Goal: Transaction & Acquisition: Purchase product/service

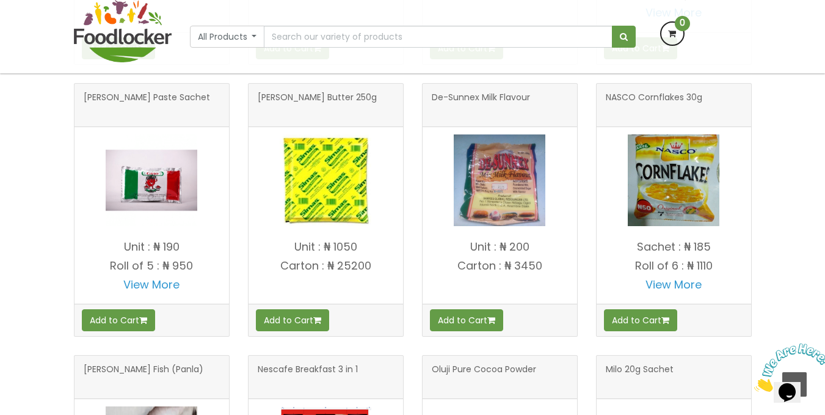
scroll to position [895, 0]
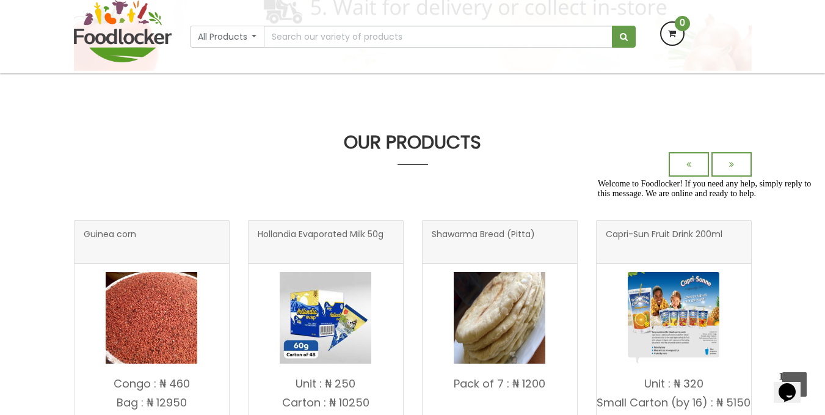
drag, startPoint x: 829, startPoint y: 164, endPoint x: 834, endPoint y: 89, distance: 74.6
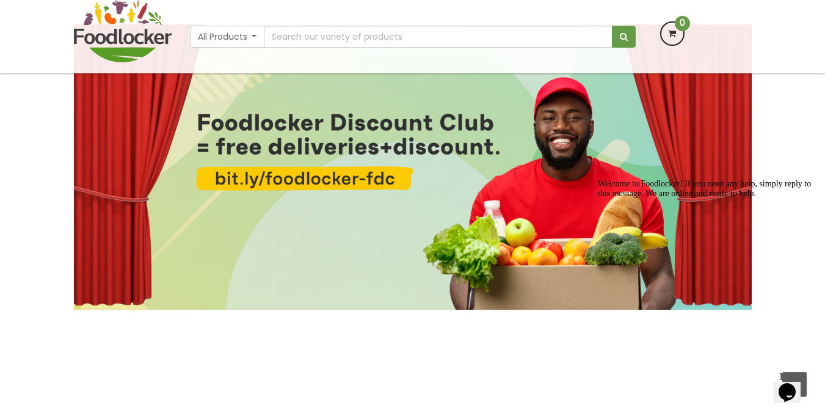
scroll to position [112, 0]
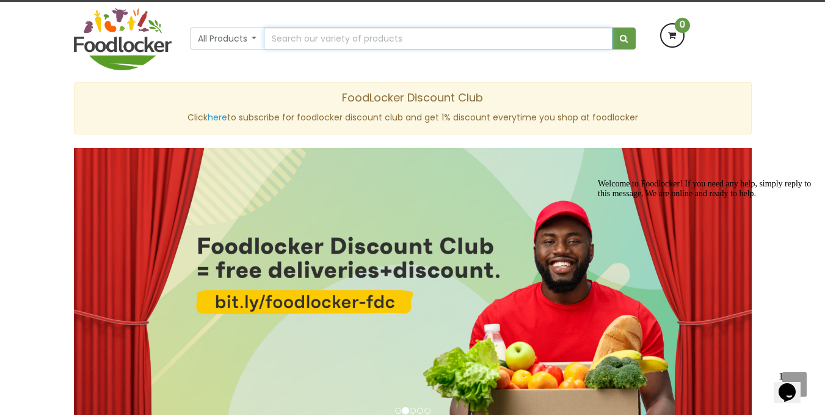
click at [503, 38] on input "text" at bounding box center [438, 38] width 348 height 22
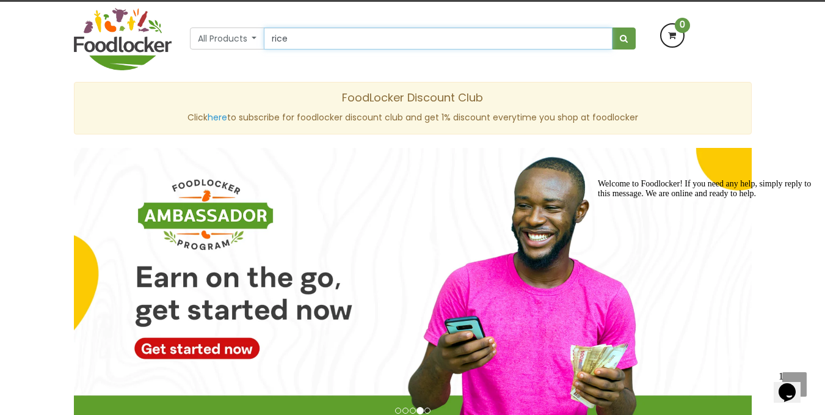
type input "Rice - Sarafa (Local Rice)"
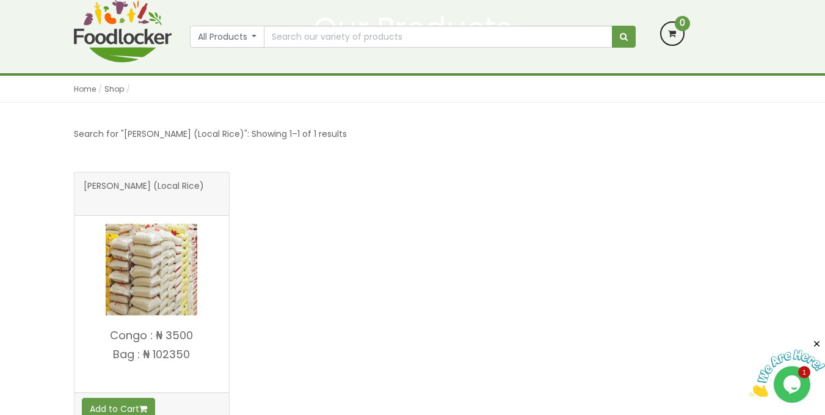
click at [825, 128] on html "Lagos and Ogun deliveries will be done on Thursdays | Live Cow, Beef and Cow-sh…" at bounding box center [412, 327] width 825 height 920
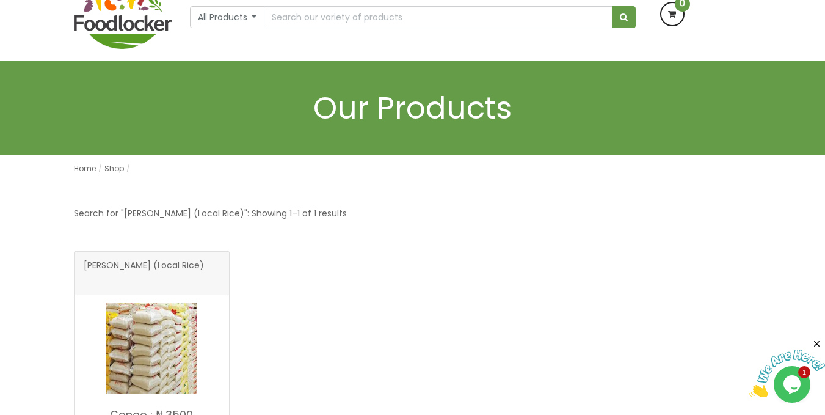
scroll to position [43, 0]
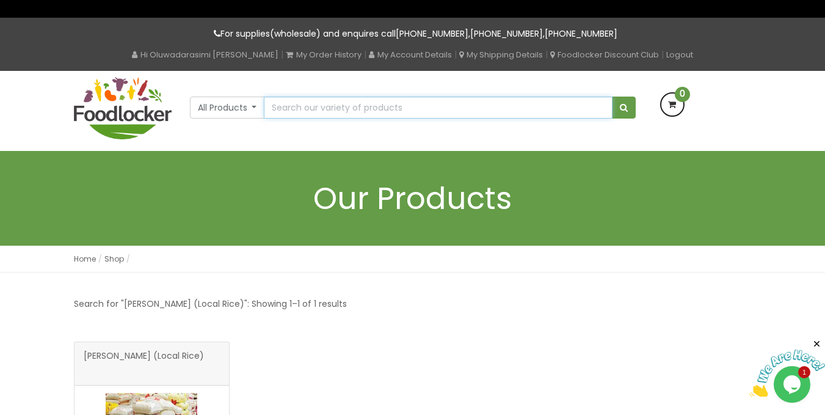
click at [380, 114] on input "text" at bounding box center [438, 108] width 348 height 22
type input "spaghetti"
click at [612, 97] on button "submit" at bounding box center [624, 108] width 24 height 22
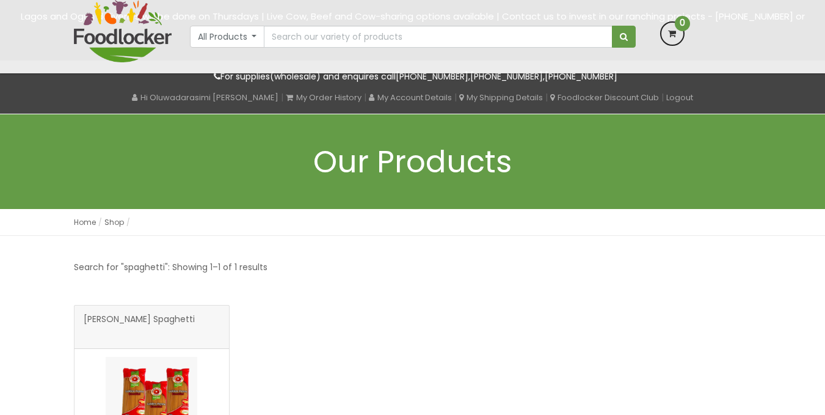
scroll to position [184, 0]
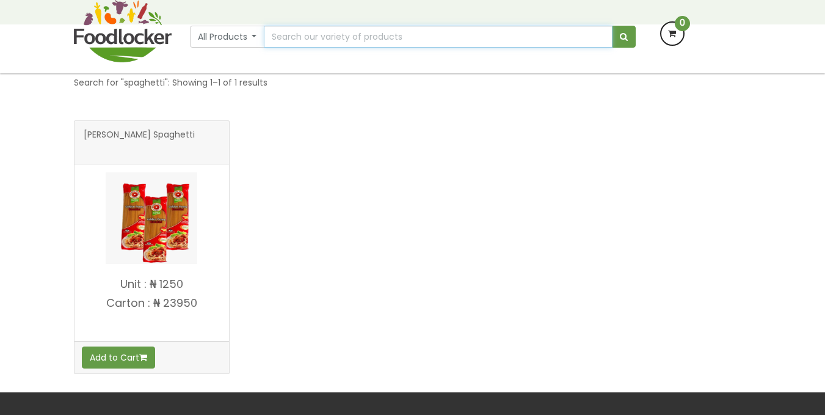
click at [371, 38] on input "text" at bounding box center [438, 37] width 348 height 22
type input "noodles"
click at [612, 26] on button "submit" at bounding box center [624, 37] width 24 height 22
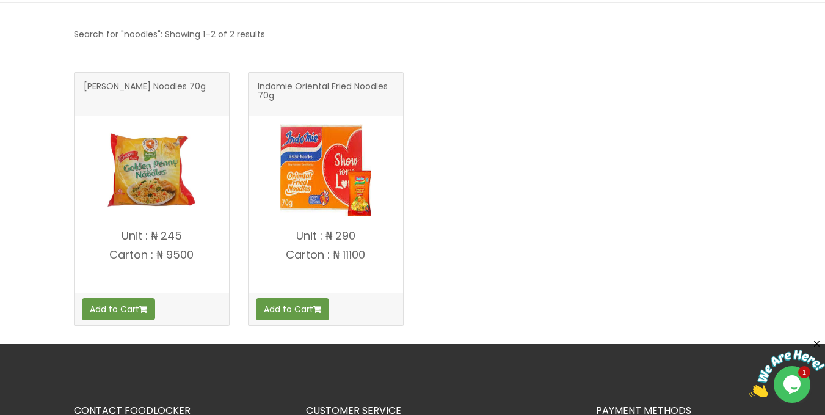
scroll to position [243, 0]
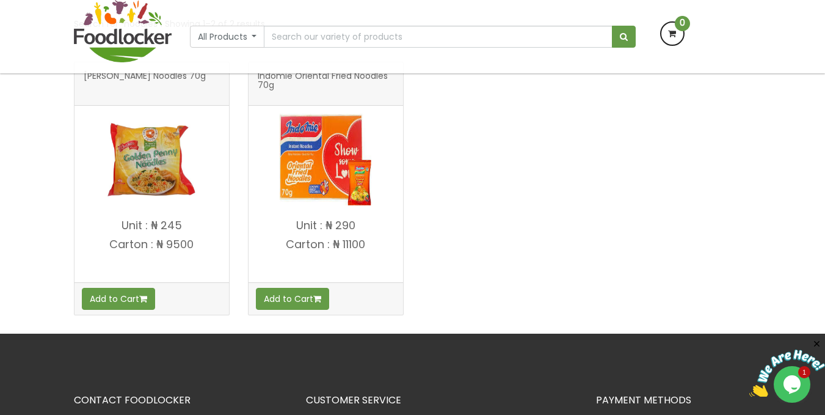
drag, startPoint x: 822, startPoint y: 277, endPoint x: 834, endPoint y: 272, distance: 12.4
click at [825, 272] on html "Lagos and Ogun deliveries will be done on Thursdays | Live Cow, Beef and Cow-sh…" at bounding box center [412, 217] width 825 height 920
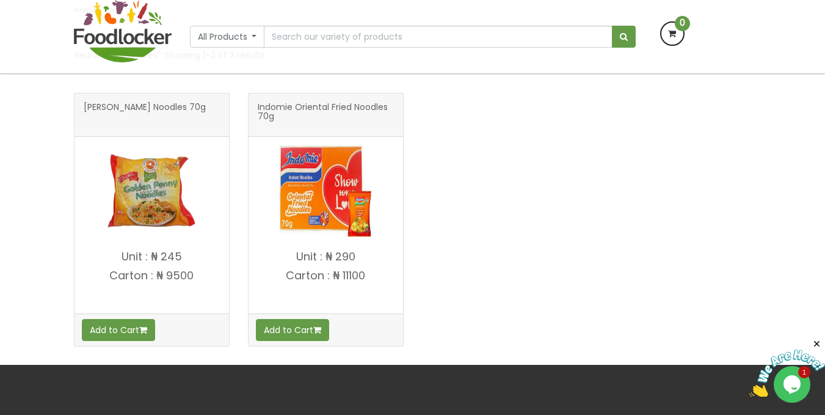
scroll to position [210, 0]
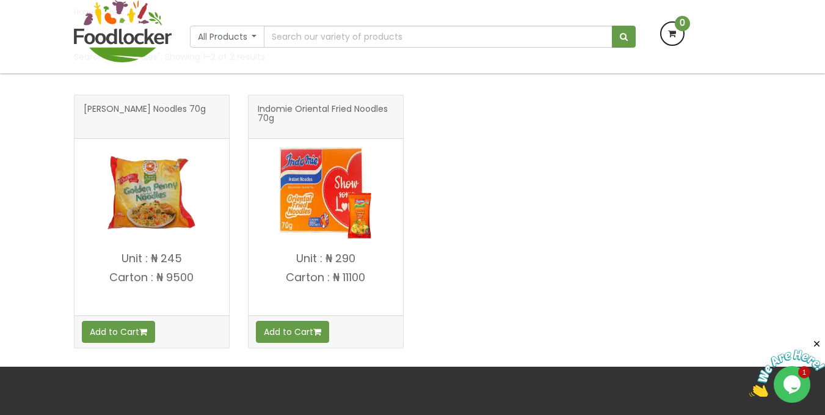
click at [136, 218] on img at bounding box center [152, 193] width 92 height 92
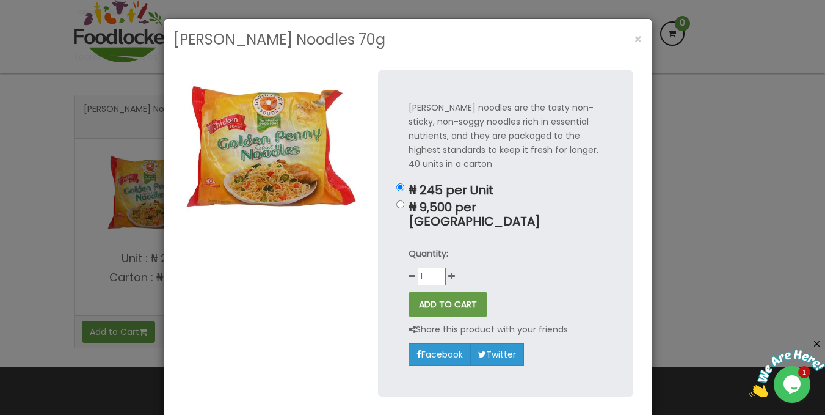
click at [755, 210] on div "Golden Penny Noodles 70g × Golden Penny noodles are the tasty non-sticky, non-s…" at bounding box center [412, 207] width 825 height 415
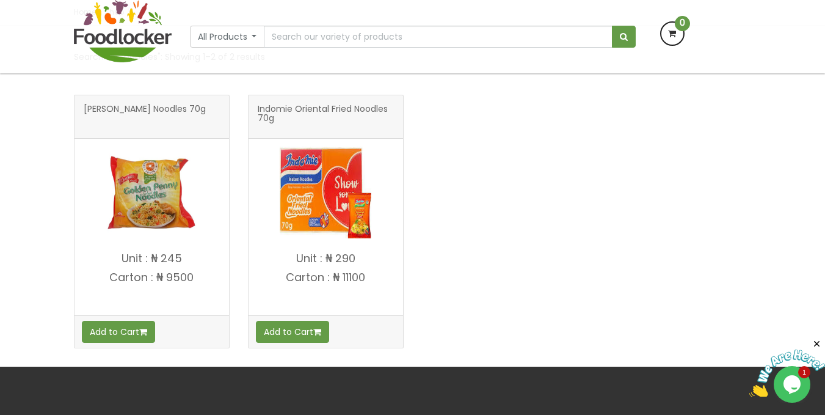
click at [332, 216] on img at bounding box center [326, 193] width 92 height 92
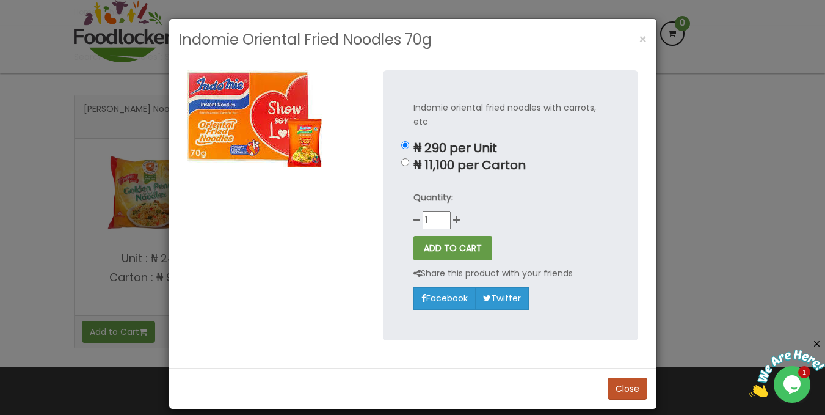
click at [680, 246] on div "Indomie Oriental Fried Noodles 70g × Indomie oriental fried noodles with carrot…" at bounding box center [412, 207] width 825 height 415
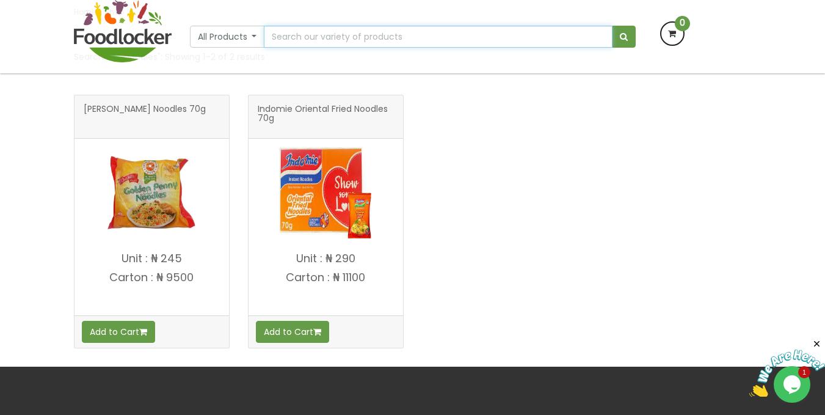
click at [318, 36] on input "text" at bounding box center [438, 37] width 348 height 22
type input "g"
type input "oil"
click at [612, 26] on button "submit" at bounding box center [624, 37] width 24 height 22
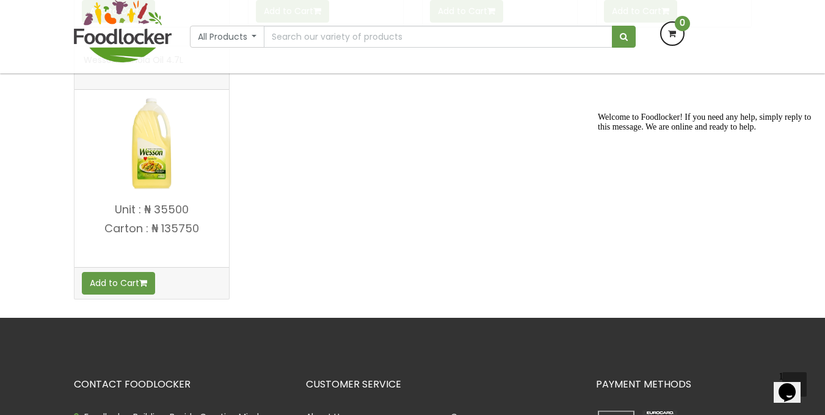
scroll to position [1087, 0]
